Goal: Task Accomplishment & Management: Manage account settings

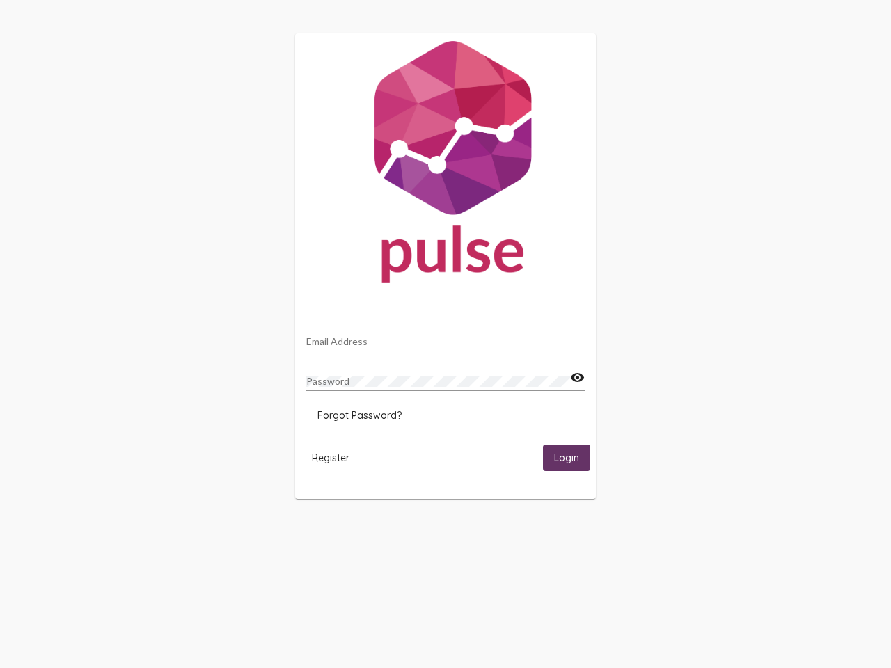
click at [445, 338] on input "Email Address" at bounding box center [445, 341] width 278 height 11
click at [577, 378] on mat-icon "visibility" at bounding box center [577, 378] width 15 height 17
click at [359, 416] on span "Forgot Password?" at bounding box center [359, 415] width 84 height 13
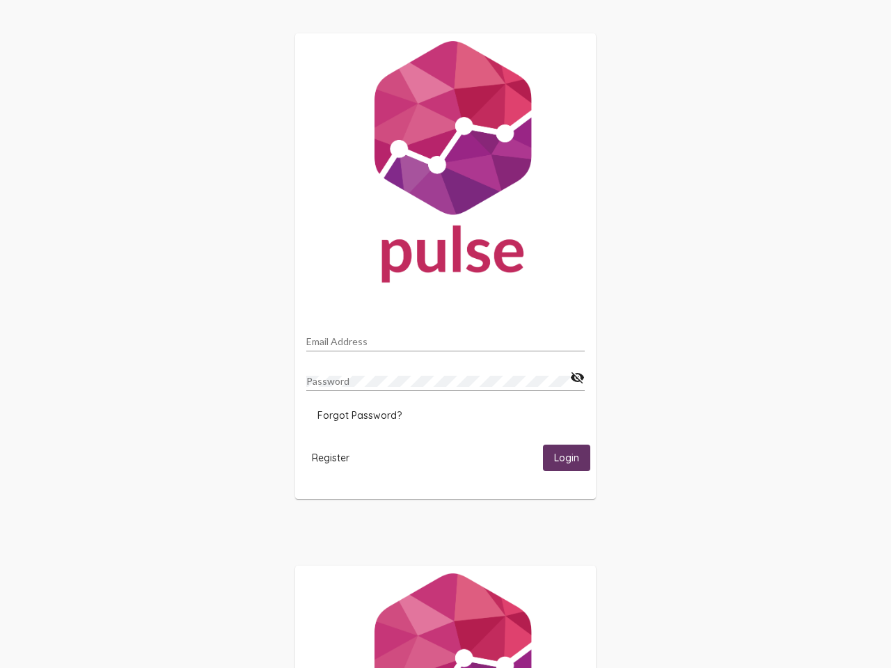
click at [331, 457] on span "Register" at bounding box center [331, 458] width 38 height 13
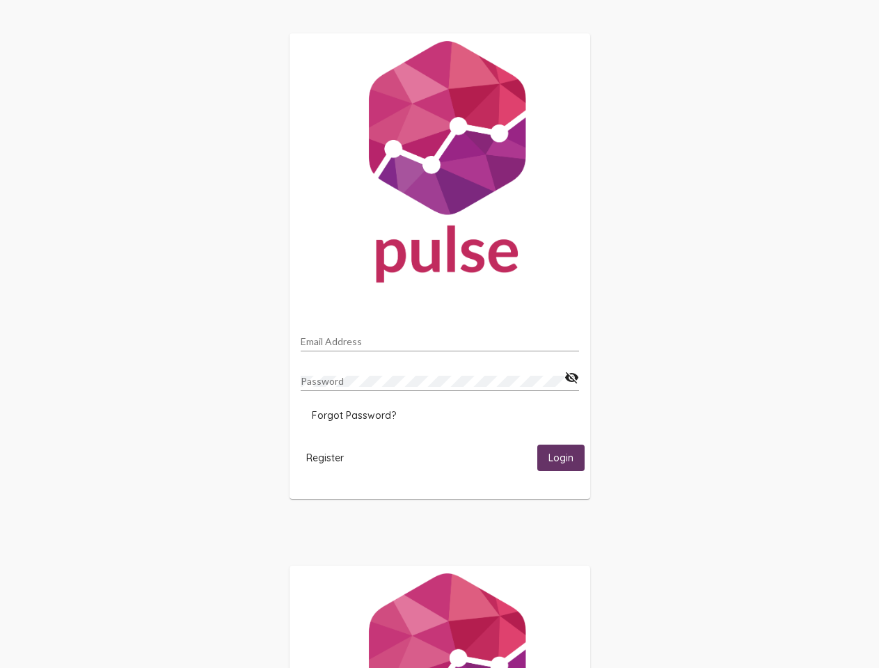
click at [567, 457] on span "Login" at bounding box center [560, 458] width 25 height 13
